Goal: Information Seeking & Learning: Learn about a topic

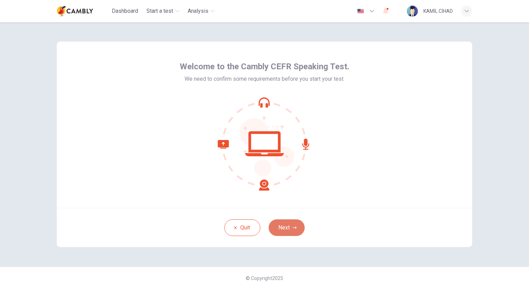
click at [294, 230] on button "Next" at bounding box center [287, 227] width 36 height 17
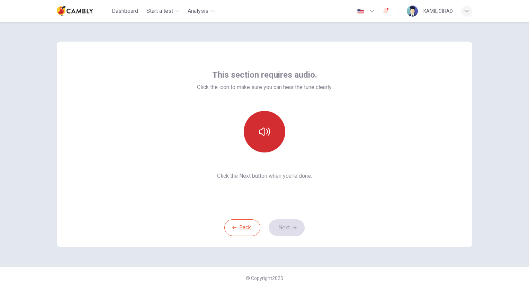
click at [271, 127] on button "button" at bounding box center [265, 132] width 42 height 42
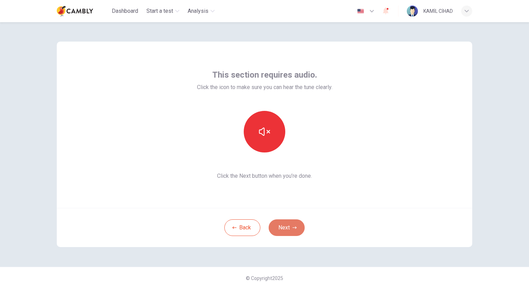
click at [296, 232] on button "Next" at bounding box center [287, 227] width 36 height 17
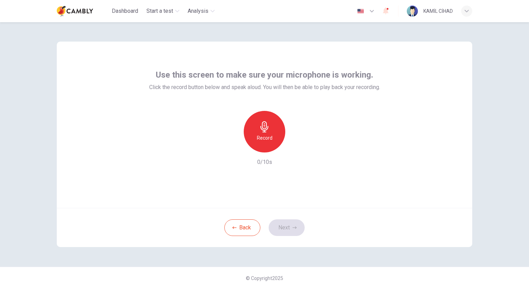
click at [272, 137] on h6 "Record" at bounding box center [265, 138] width 16 height 8
click at [297, 152] on div "button" at bounding box center [296, 146] width 11 height 11
click at [297, 150] on div "button" at bounding box center [296, 146] width 11 height 11
click at [286, 231] on button "Next" at bounding box center [287, 227] width 36 height 17
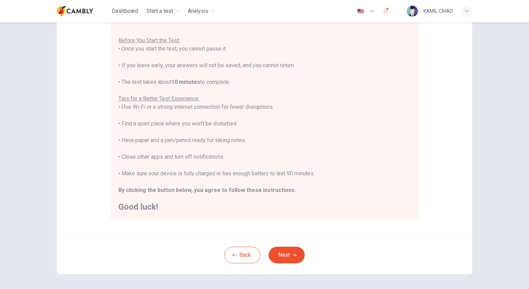
scroll to position [96, 0]
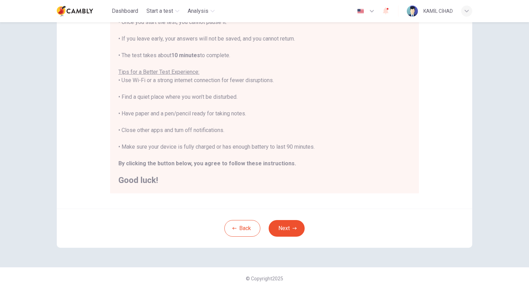
drag, startPoint x: 286, startPoint y: 230, endPoint x: 290, endPoint y: 236, distance: 8.2
click at [292, 228] on button "Next" at bounding box center [287, 228] width 36 height 17
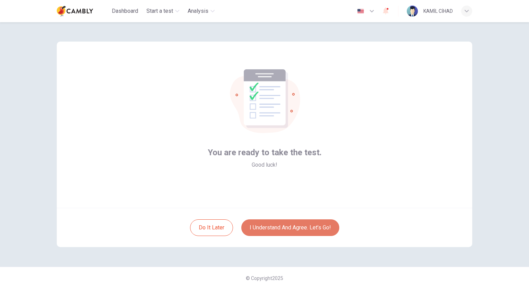
click at [285, 231] on button "I understand and agree. Let’s go!" at bounding box center [290, 227] width 98 height 17
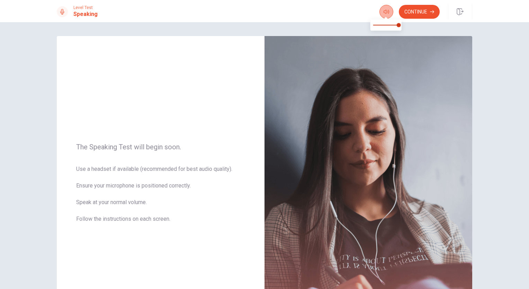
click at [389, 10] on button "button" at bounding box center [386, 12] width 14 height 14
click at [425, 13] on button "Continue" at bounding box center [419, 12] width 41 height 14
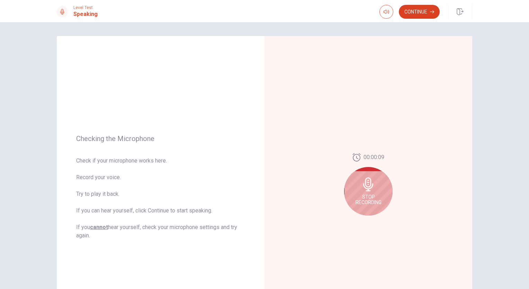
click at [411, 9] on button "Continue" at bounding box center [419, 12] width 41 height 14
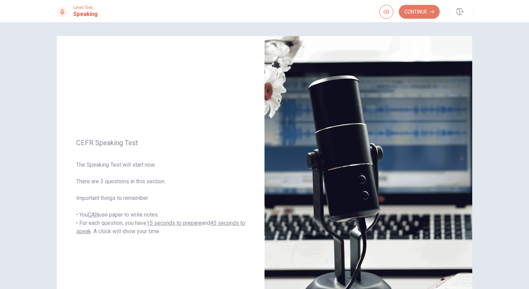
click at [430, 13] on icon "button" at bounding box center [432, 12] width 4 height 4
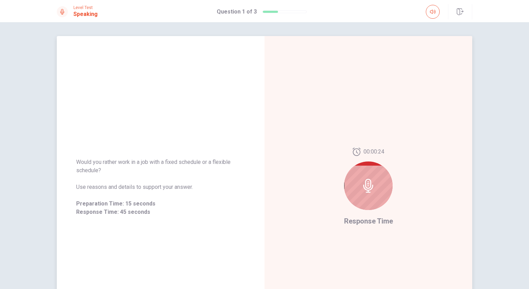
click at [370, 179] on icon at bounding box center [368, 186] width 14 height 14
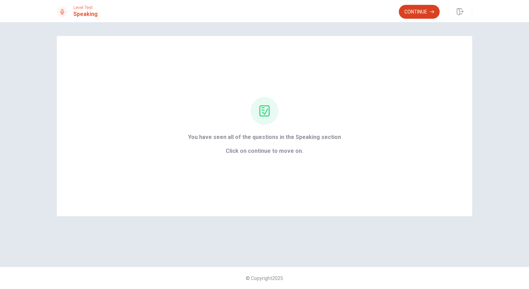
click at [424, 11] on button "Continue" at bounding box center [419, 12] width 41 height 14
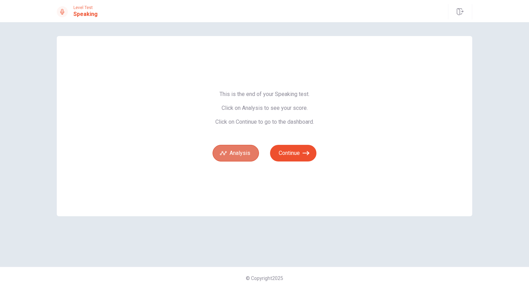
click at [239, 154] on button "Analysis" at bounding box center [236, 153] width 46 height 17
